Goal: Information Seeking & Learning: Learn about a topic

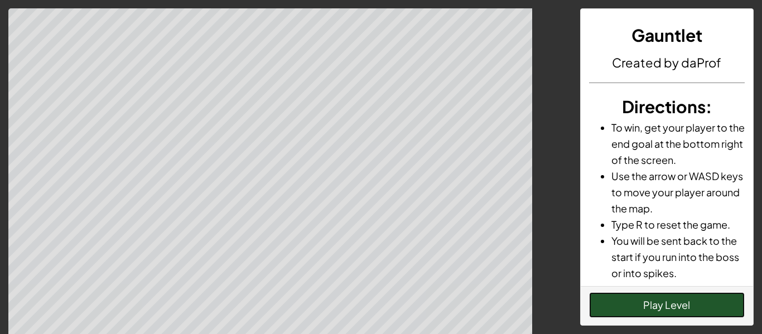
click at [603, 305] on button "Play Level" at bounding box center [667, 305] width 156 height 26
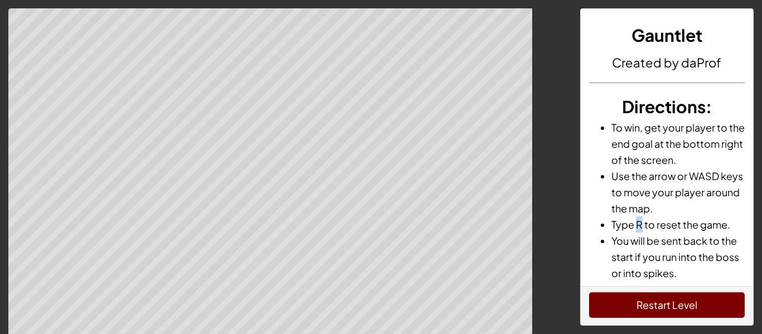
click at [640, 224] on li "Type R to reset the game." at bounding box center [678, 224] width 134 height 16
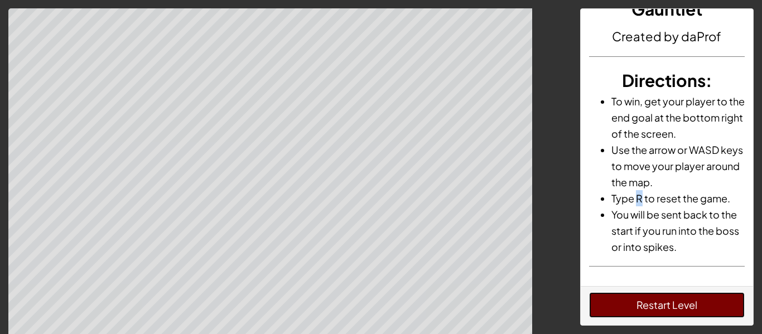
click at [643, 303] on button "Restart Level" at bounding box center [667, 305] width 156 height 26
click at [643, 304] on button "Restart Level" at bounding box center [667, 305] width 156 height 26
click at [643, 305] on button "Restart Level" at bounding box center [667, 305] width 156 height 26
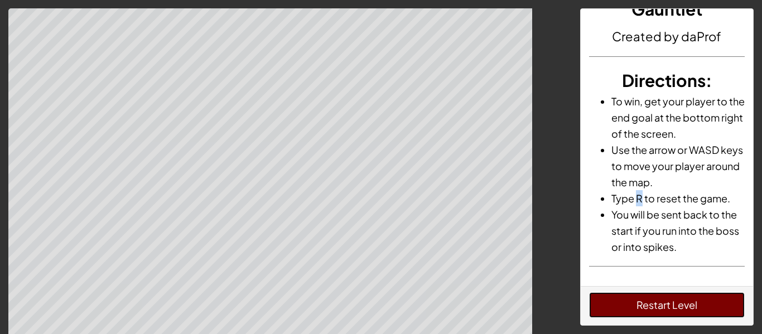
click at [643, 305] on button "Restart Level" at bounding box center [667, 305] width 156 height 26
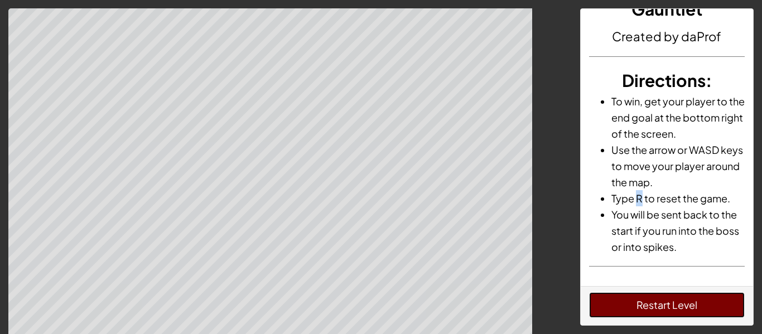
click at [631, 307] on button "Restart Level" at bounding box center [667, 305] width 156 height 26
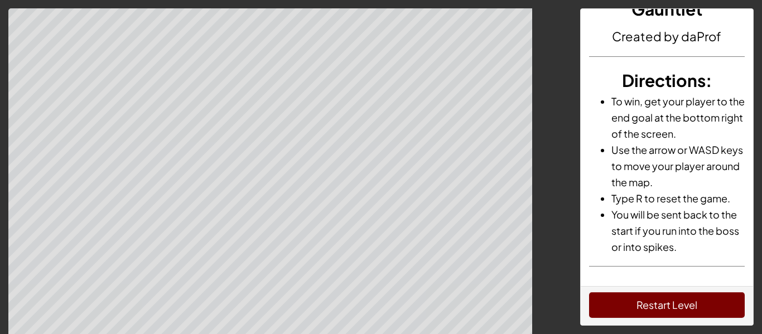
click at [627, 269] on div "Gauntlet Created by daProf Directions : To win, get your player to the end goal…" at bounding box center [666, 147] width 173 height 277
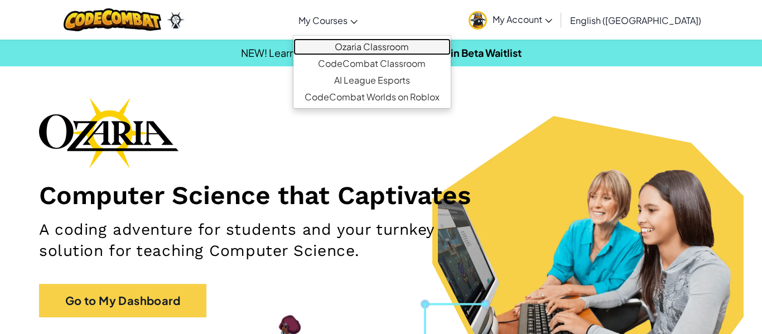
click at [384, 52] on link "Ozaria Classroom" at bounding box center [371, 46] width 157 height 17
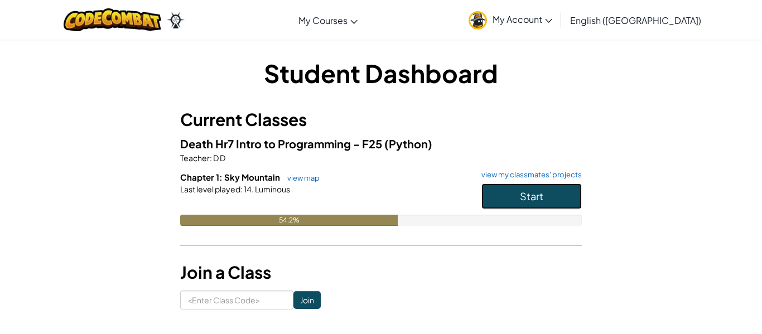
click at [543, 201] on button "Start" at bounding box center [531, 196] width 100 height 26
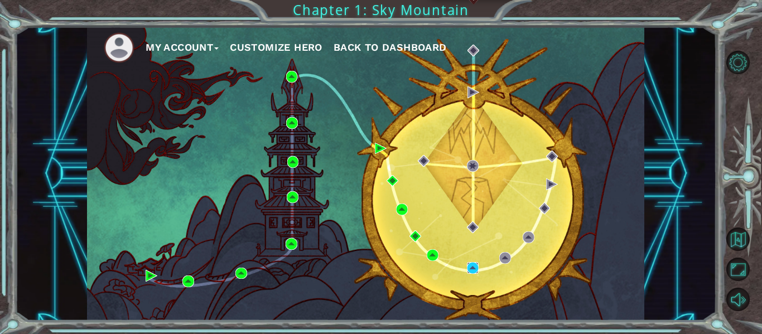
click at [471, 269] on img at bounding box center [473, 268] width 12 height 12
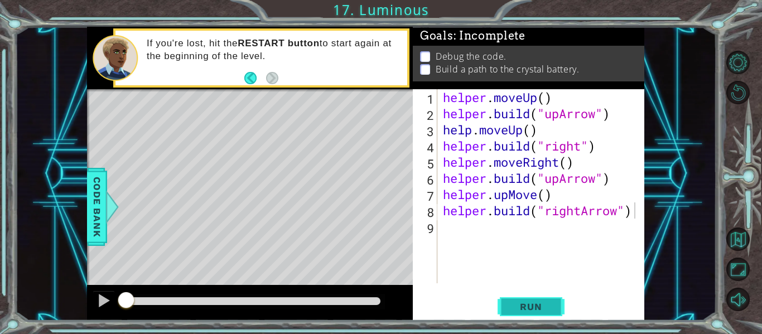
click at [531, 314] on button "Run" at bounding box center [530, 306] width 67 height 23
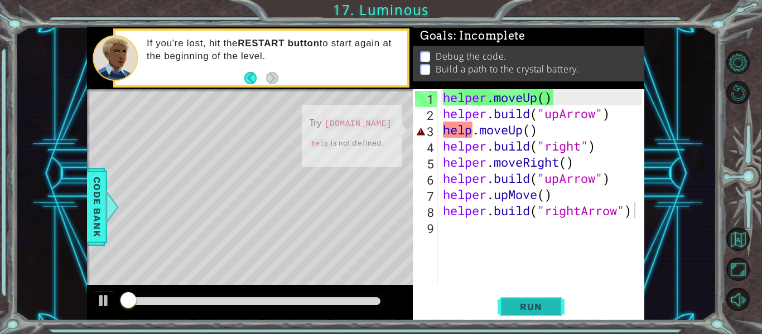
click at [524, 302] on span "Run" at bounding box center [530, 306] width 44 height 11
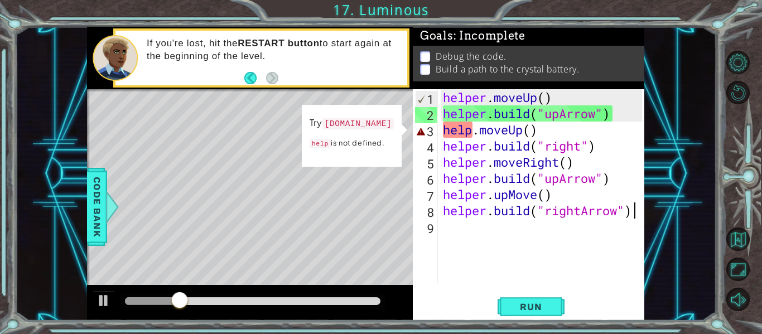
click at [530, 133] on div "helper . moveUp ( ) helper . build ( "upArrow" ) help . moveUp ( ) helper . bui…" at bounding box center [543, 202] width 207 height 226
type textarea "help.moveUp(1)"
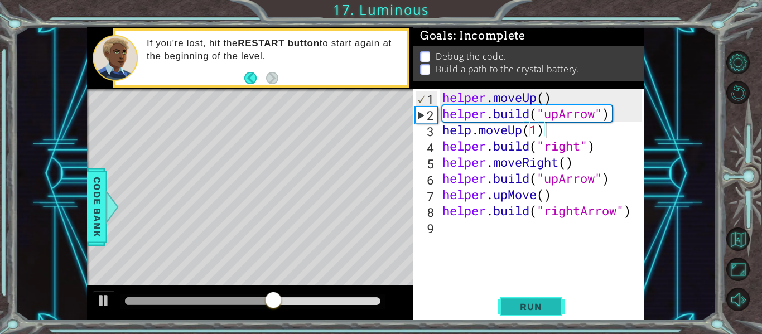
click at [532, 301] on span "Run" at bounding box center [530, 306] width 44 height 11
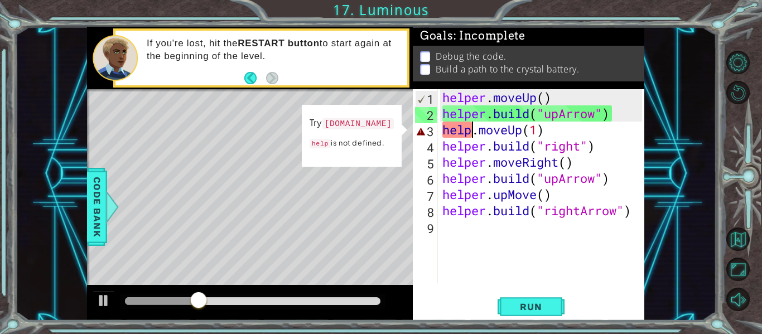
click at [471, 131] on div "helper . moveUp ( ) helper . build ( "upArrow" ) help . moveUp ( 1 ) helper . b…" at bounding box center [543, 202] width 207 height 226
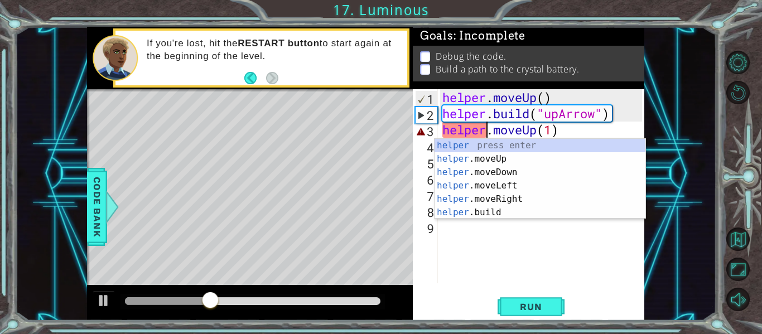
scroll to position [0, 2]
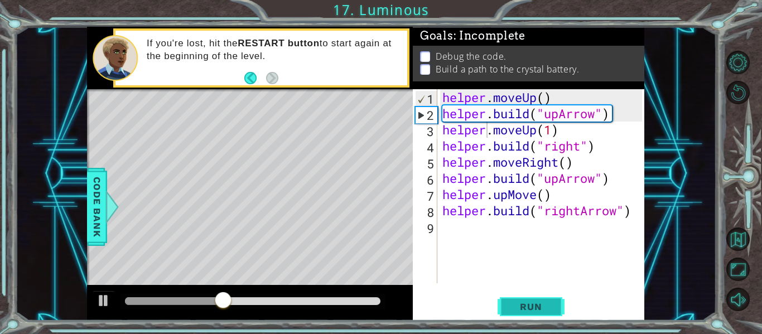
click at [555, 298] on button "Run" at bounding box center [530, 306] width 67 height 23
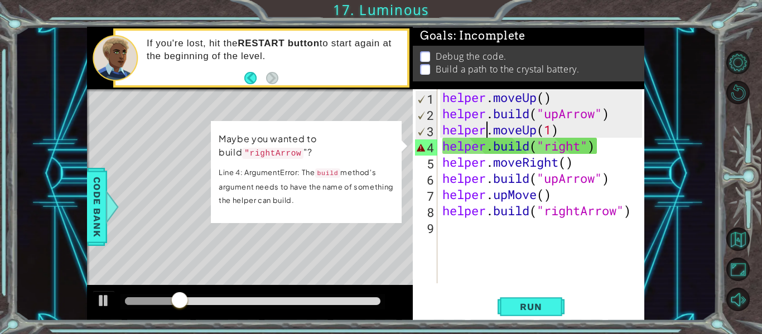
click at [582, 147] on div "helper . moveUp ( ) helper . build ( "upArrow" ) helper . moveUp ( 1 ) helper .…" at bounding box center [543, 202] width 207 height 226
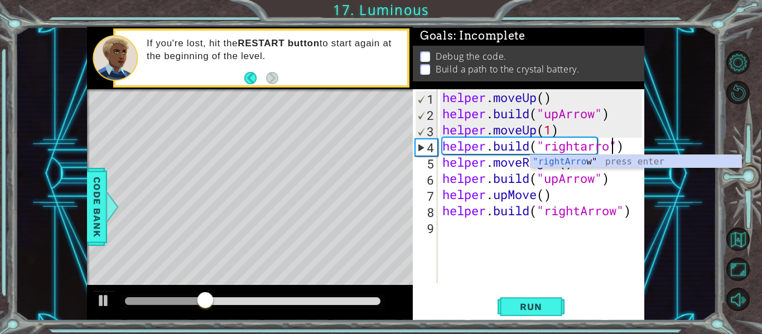
scroll to position [0, 8]
click at [600, 155] on div ""rightArrow " press enter" at bounding box center [635, 175] width 211 height 40
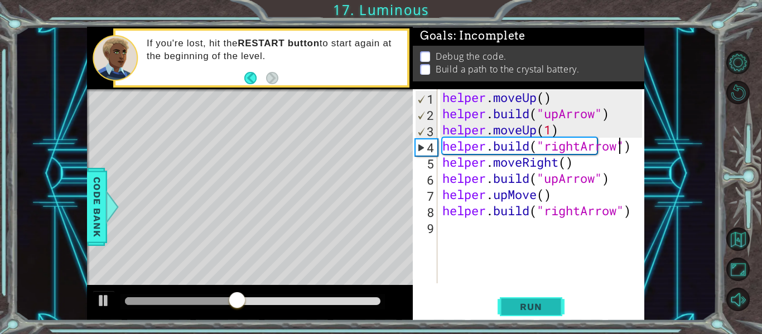
click at [526, 301] on span "Run" at bounding box center [530, 306] width 44 height 11
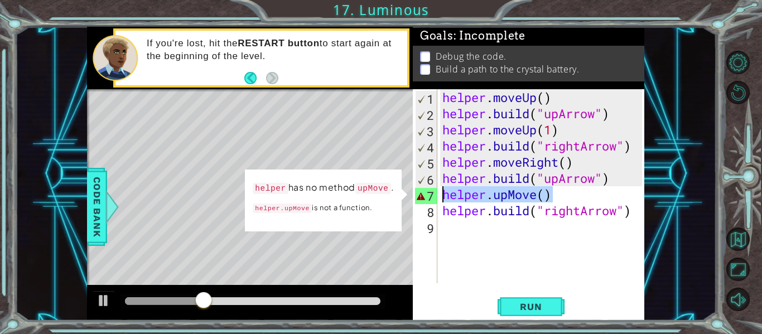
drag, startPoint x: 552, startPoint y: 197, endPoint x: 429, endPoint y: 198, distance: 123.2
click at [429, 198] on div "helper.build("rightArrow") 1 2 3 4 5 6 7 8 9 helper . moveUp ( ) helper . build…" at bounding box center [527, 186] width 229 height 194
type textarea "helper.upMove()"
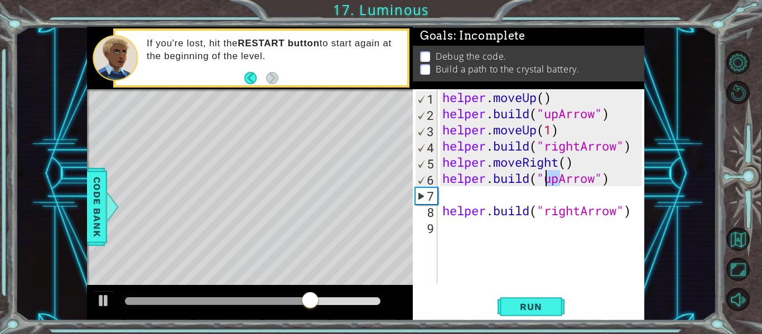
drag, startPoint x: 559, startPoint y: 179, endPoint x: 547, endPoint y: 177, distance: 11.9
click at [547, 177] on div "helper . moveUp ( ) helper . build ( "upArrow" ) helper . moveUp ( 1 ) helper .…" at bounding box center [543, 202] width 207 height 226
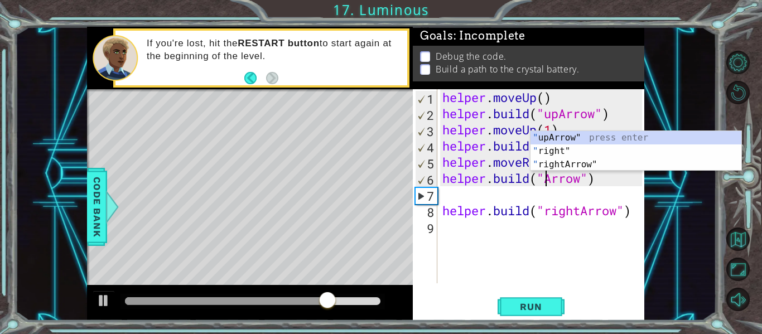
scroll to position [0, 6]
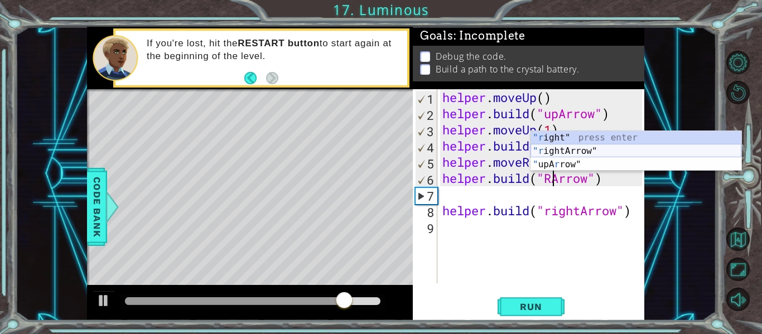
click at [565, 151] on div ""r ight" press enter "r ightArrow" press enter " upA r row" press enter" at bounding box center [635, 164] width 211 height 67
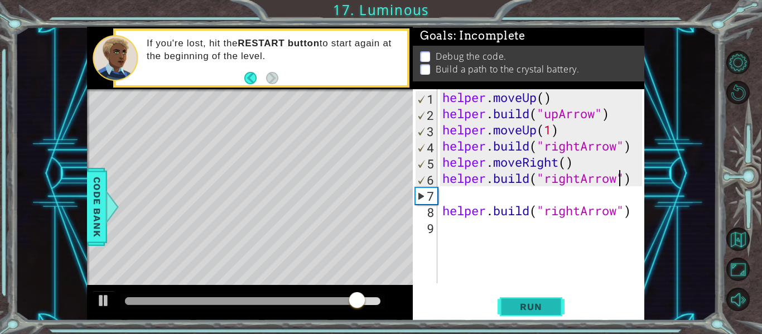
type textarea "helper.build("rightArrow")"
click at [544, 301] on span "Run" at bounding box center [530, 306] width 44 height 11
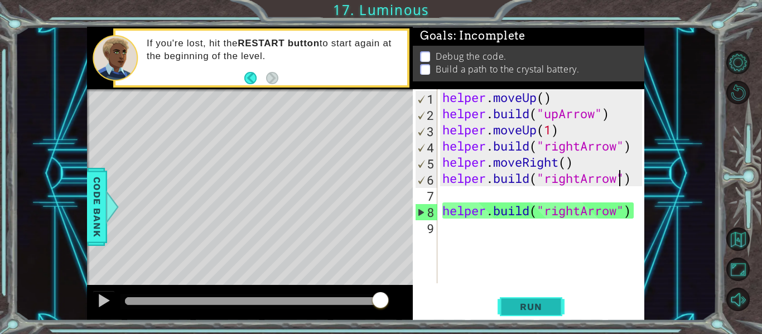
click at [544, 301] on span "Run" at bounding box center [530, 306] width 44 height 11
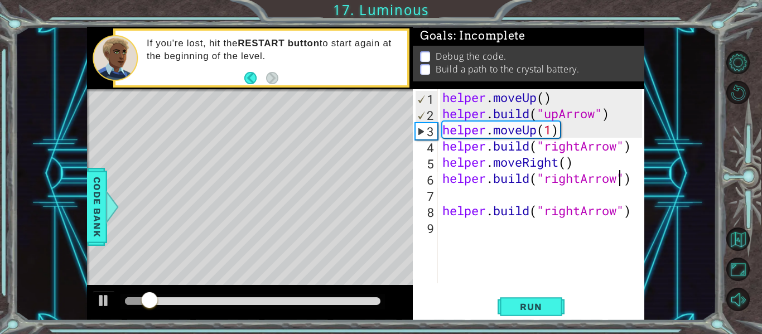
click at [448, 196] on div "helper . moveUp ( ) helper . build ( "upArrow" ) helper . moveUp ( 1 ) helper .…" at bounding box center [543, 202] width 207 height 226
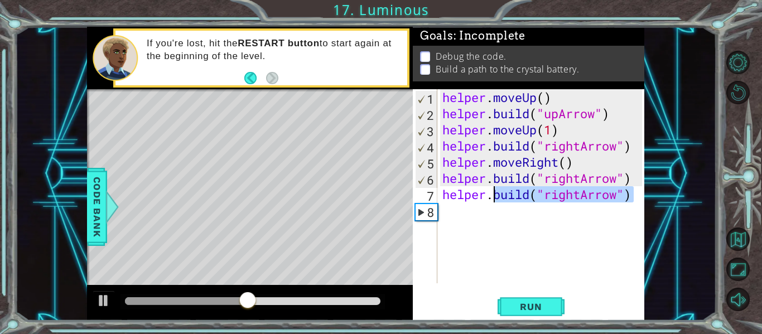
drag, startPoint x: 632, startPoint y: 198, endPoint x: 495, endPoint y: 192, distance: 136.7
click at [495, 192] on div "helper . moveUp ( ) helper . build ( "upArrow" ) helper . moveUp ( 1 ) helper .…" at bounding box center [543, 202] width 207 height 226
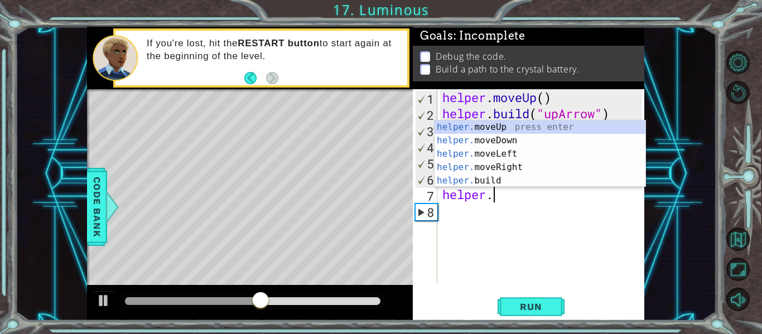
scroll to position [0, 2]
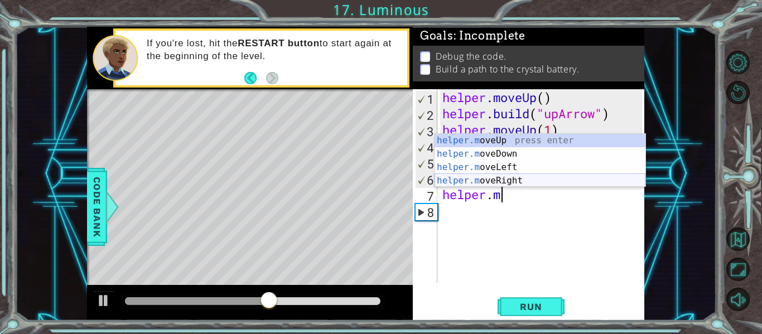
click at [512, 177] on div "helper.m oveUp press enter helper.m oveDown press enter helper.m oveLeft press …" at bounding box center [539, 174] width 211 height 80
type textarea "helper.moveRight(1)"
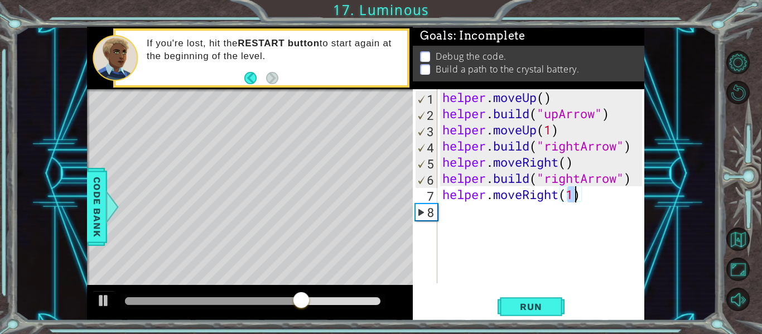
click at [449, 216] on div "helper . moveUp ( ) helper . build ( "upArrow" ) helper . moveUp ( 1 ) helper .…" at bounding box center [543, 202] width 207 height 226
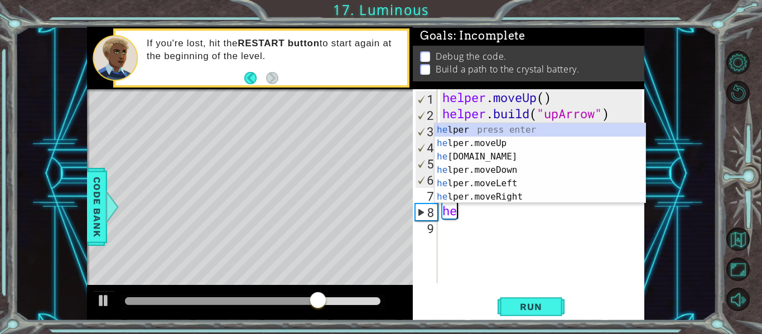
scroll to position [0, 1]
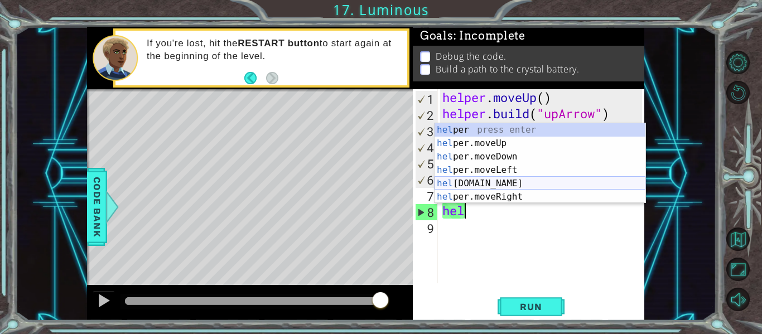
click at [502, 180] on div "hel per press enter hel per.moveUp press enter hel per.moveDown press enter hel…" at bounding box center [539, 176] width 211 height 107
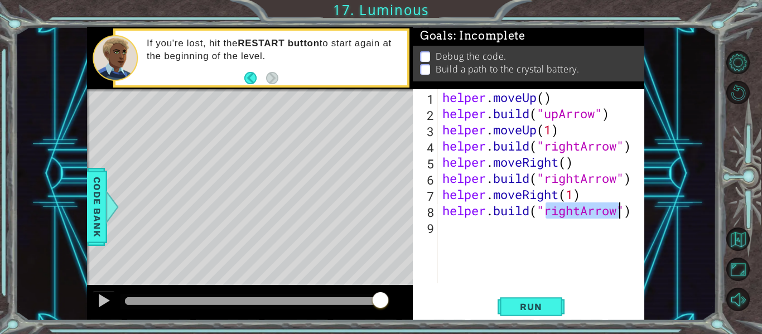
click at [578, 210] on div "helper . moveUp ( ) helper . build ( "upArrow" ) helper . moveUp ( 1 ) helper .…" at bounding box center [541, 186] width 202 height 194
drag, startPoint x: 581, startPoint y: 212, endPoint x: 550, endPoint y: 213, distance: 31.8
click at [550, 213] on div "helper . moveUp ( ) helper . build ( "upArrow" ) helper . moveUp ( 1 ) helper .…" at bounding box center [543, 202] width 207 height 226
drag, startPoint x: 579, startPoint y: 212, endPoint x: 548, endPoint y: 203, distance: 32.5
click at [548, 203] on div "helper . moveUp ( ) helper . build ( "upArrow" ) helper . moveUp ( 1 ) helper .…" at bounding box center [543, 202] width 207 height 226
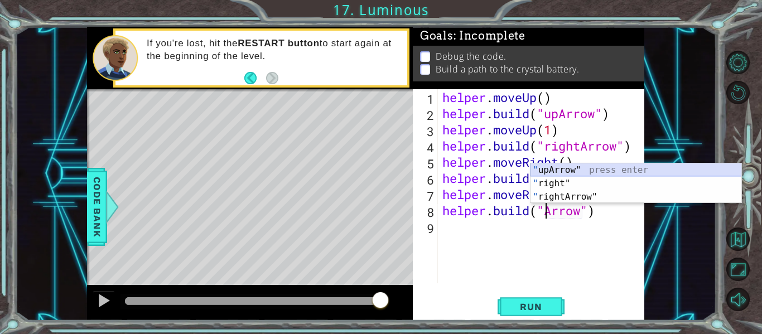
click at [590, 172] on div "" upArrow" press enter " right" press enter " rightArrow" press enter" at bounding box center [635, 196] width 211 height 67
type textarea "helper.build("upArrow")"
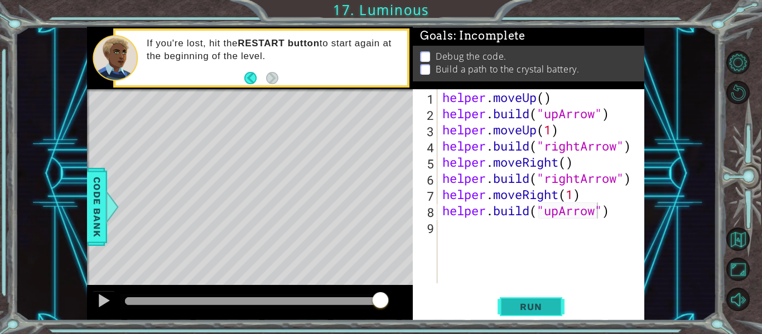
click at [549, 303] on span "Run" at bounding box center [530, 306] width 44 height 11
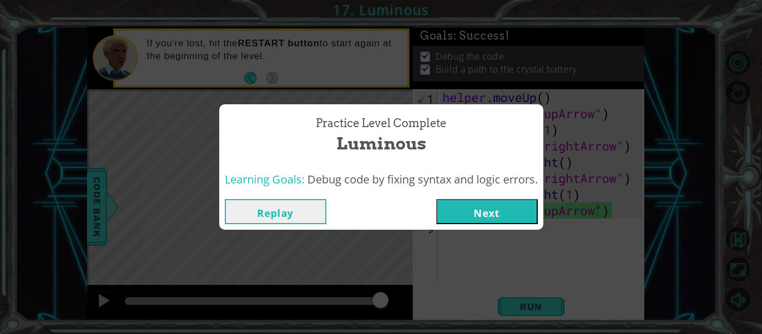
click at [461, 205] on button "Next" at bounding box center [486, 211] width 101 height 25
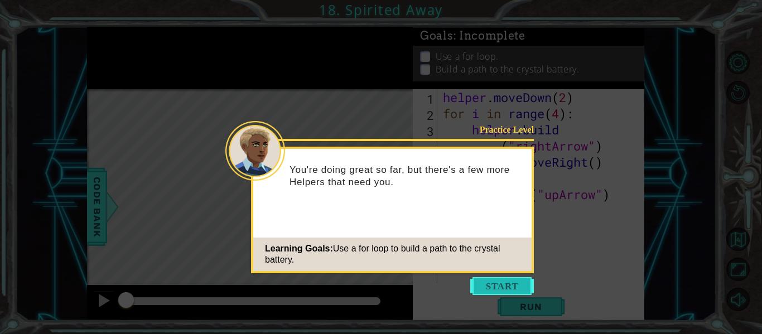
click at [500, 290] on button "Start" at bounding box center [502, 286] width 64 height 18
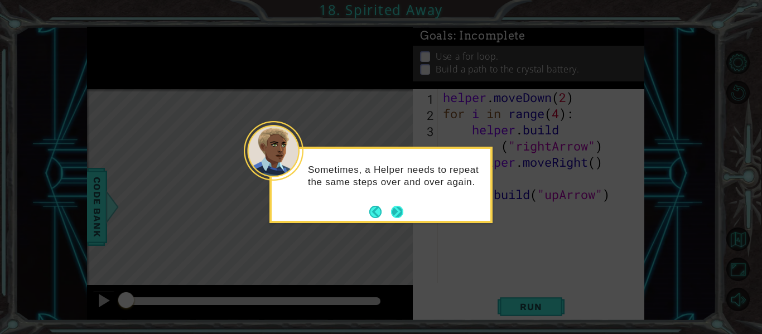
click at [396, 213] on button "Next" at bounding box center [397, 212] width 12 height 12
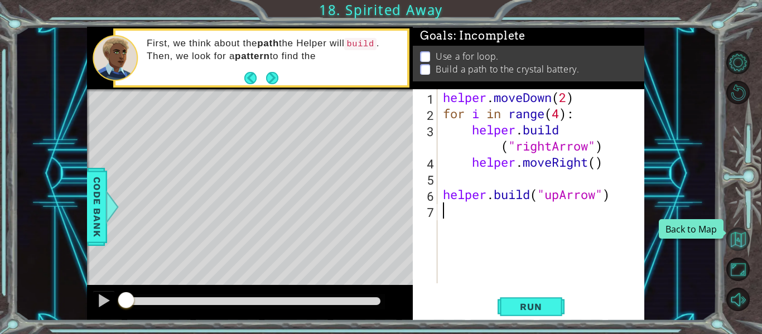
click at [738, 241] on button "Back to Map" at bounding box center [737, 238] width 23 height 23
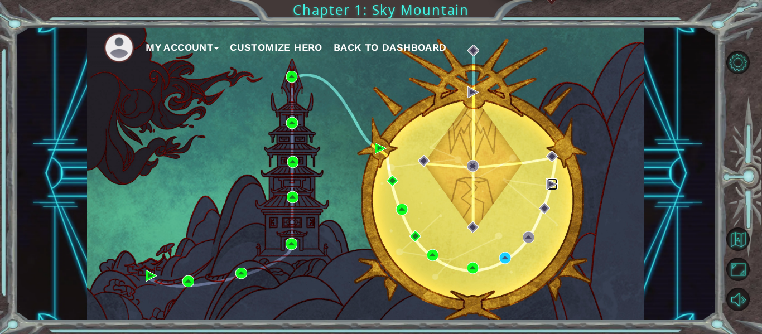
click at [549, 189] on img at bounding box center [552, 184] width 12 height 12
click at [503, 256] on img at bounding box center [505, 258] width 12 height 12
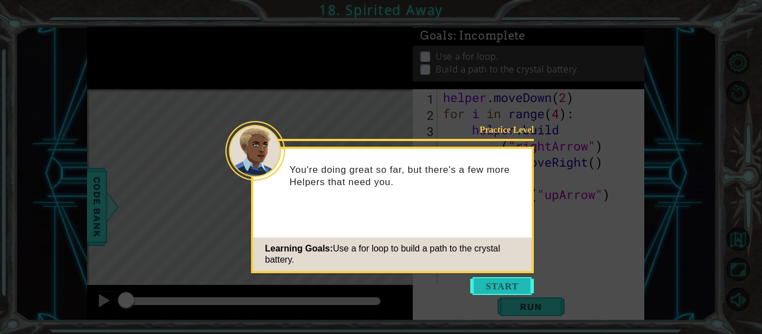
click at [476, 282] on button "Start" at bounding box center [502, 286] width 64 height 18
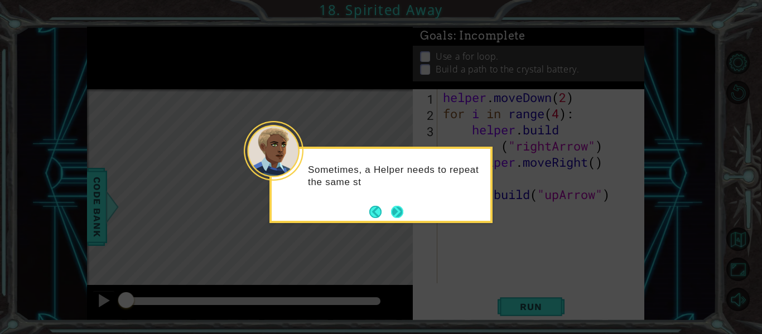
click at [399, 217] on button "Next" at bounding box center [397, 212] width 12 height 12
